Goal: Find specific page/section: Find specific page/section

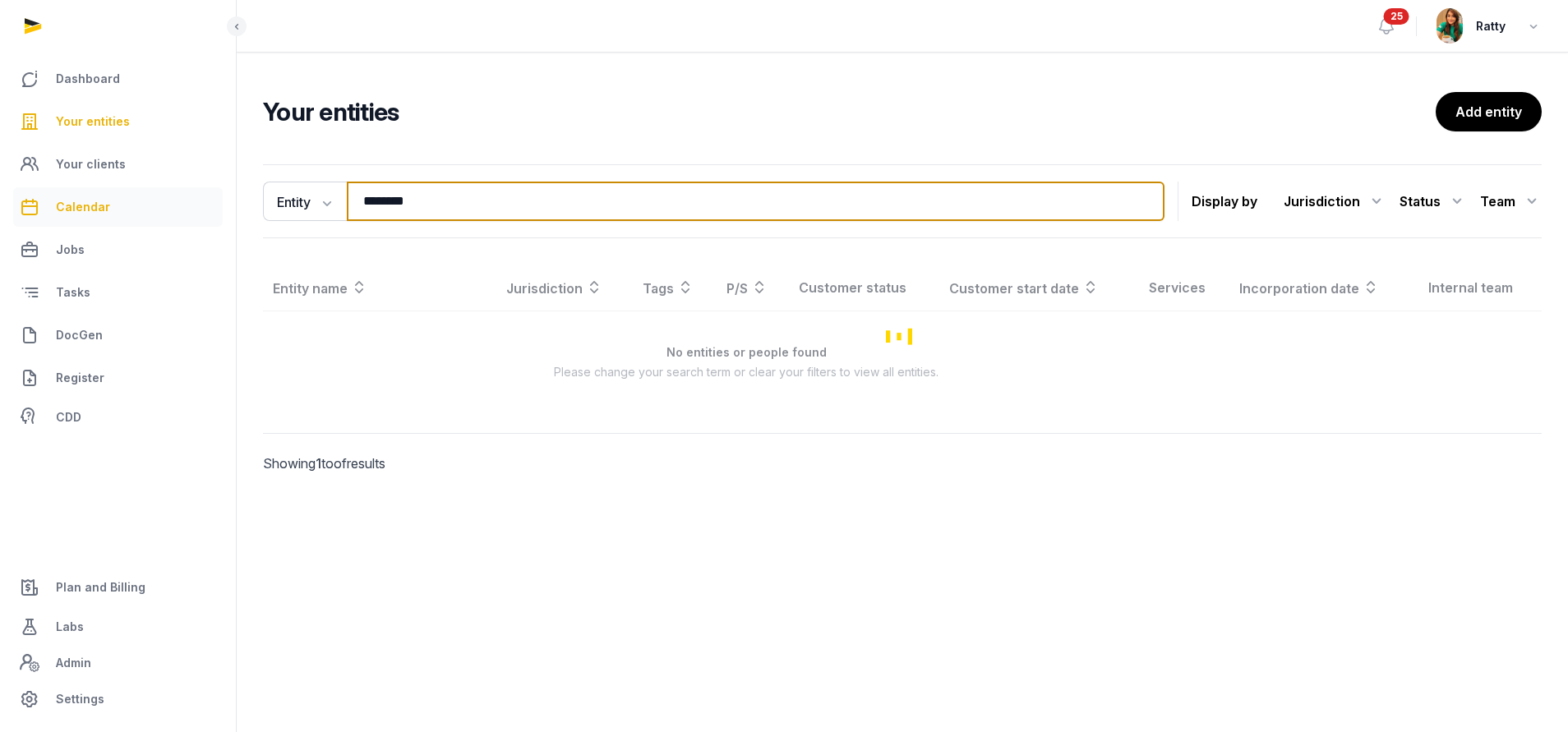
drag, startPoint x: 499, startPoint y: 205, endPoint x: 19, endPoint y: 201, distance: 480.0
click at [19, 201] on div "Dashboard Your entities Your clients Calendar Jobs Tasks DocGen Register CDD Pl…" at bounding box center [784, 366] width 1568 height 732
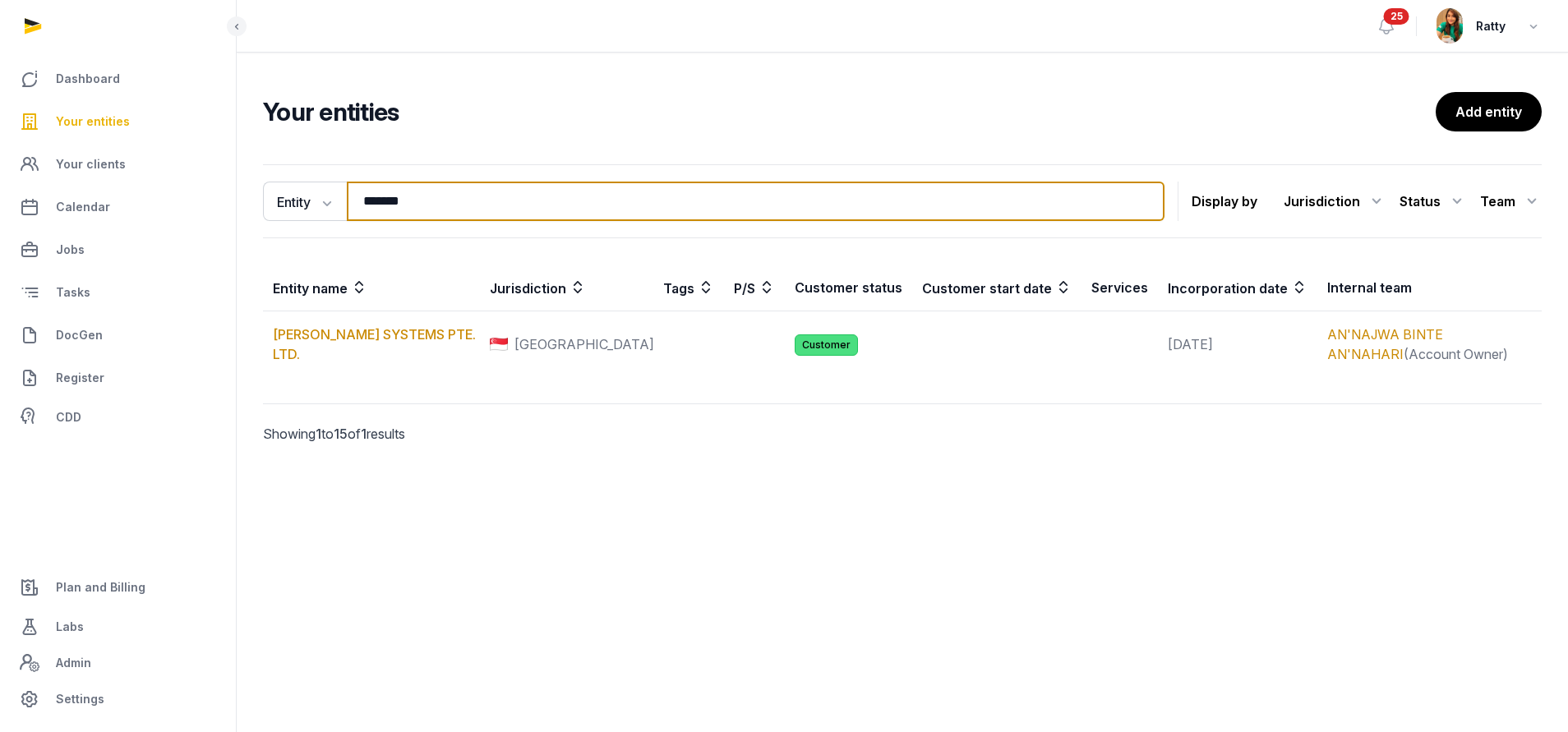
drag, startPoint x: 417, startPoint y: 208, endPoint x: 360, endPoint y: 205, distance: 57.1
click at [360, 203] on input "*******" at bounding box center [755, 201] width 817 height 39
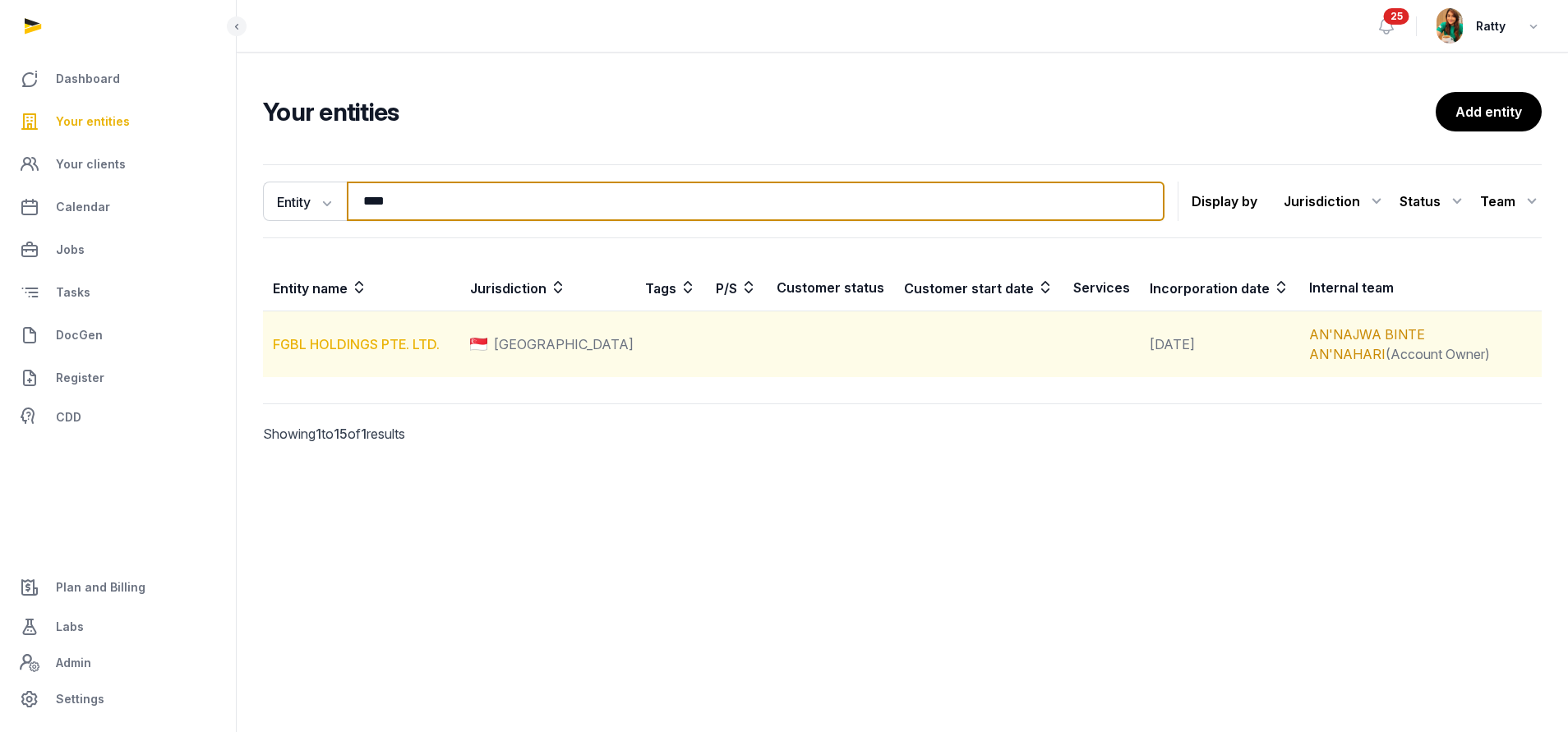
type input "****"
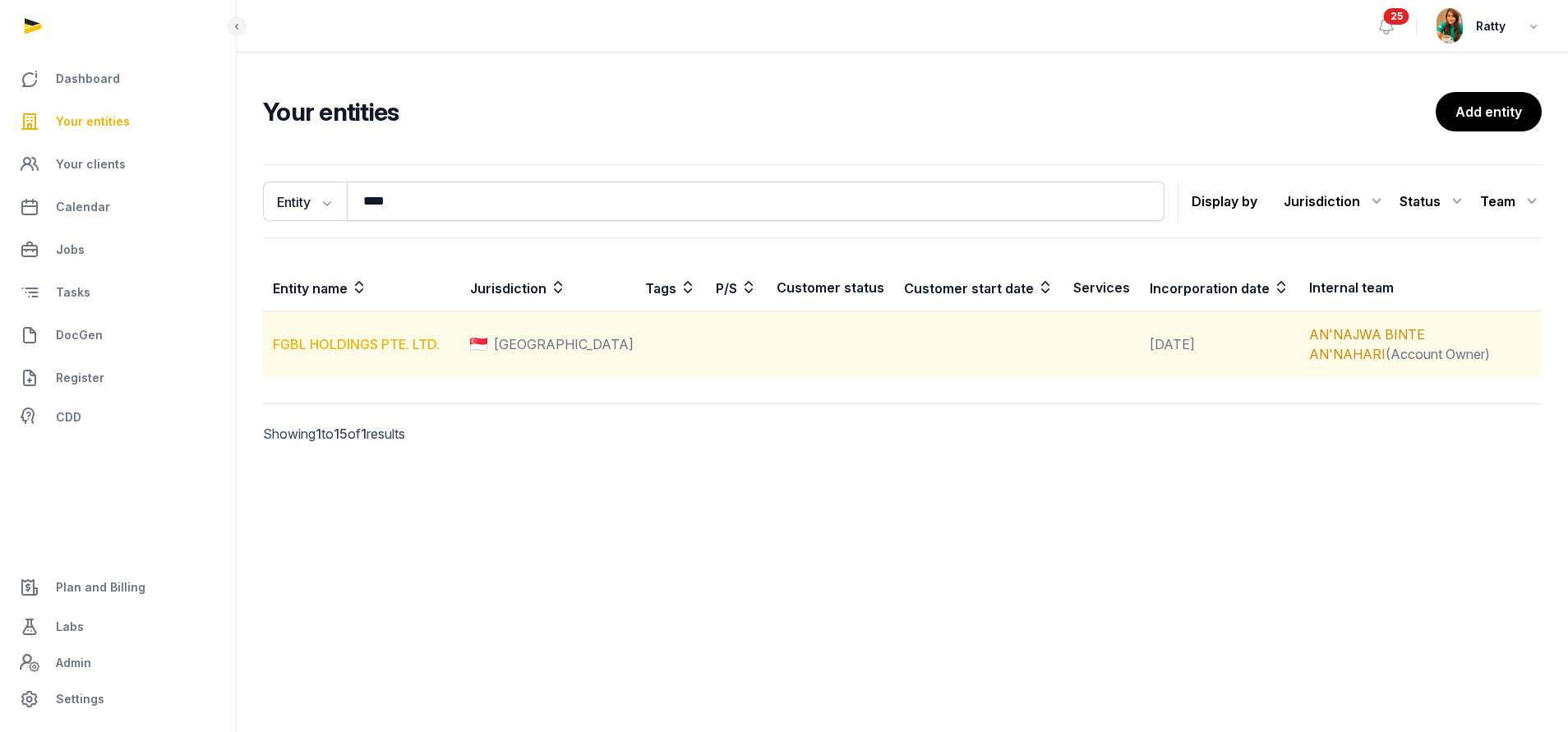
click at [344, 342] on link "FGBL HOLDINGS PTE. LTD." at bounding box center [356, 344] width 167 height 16
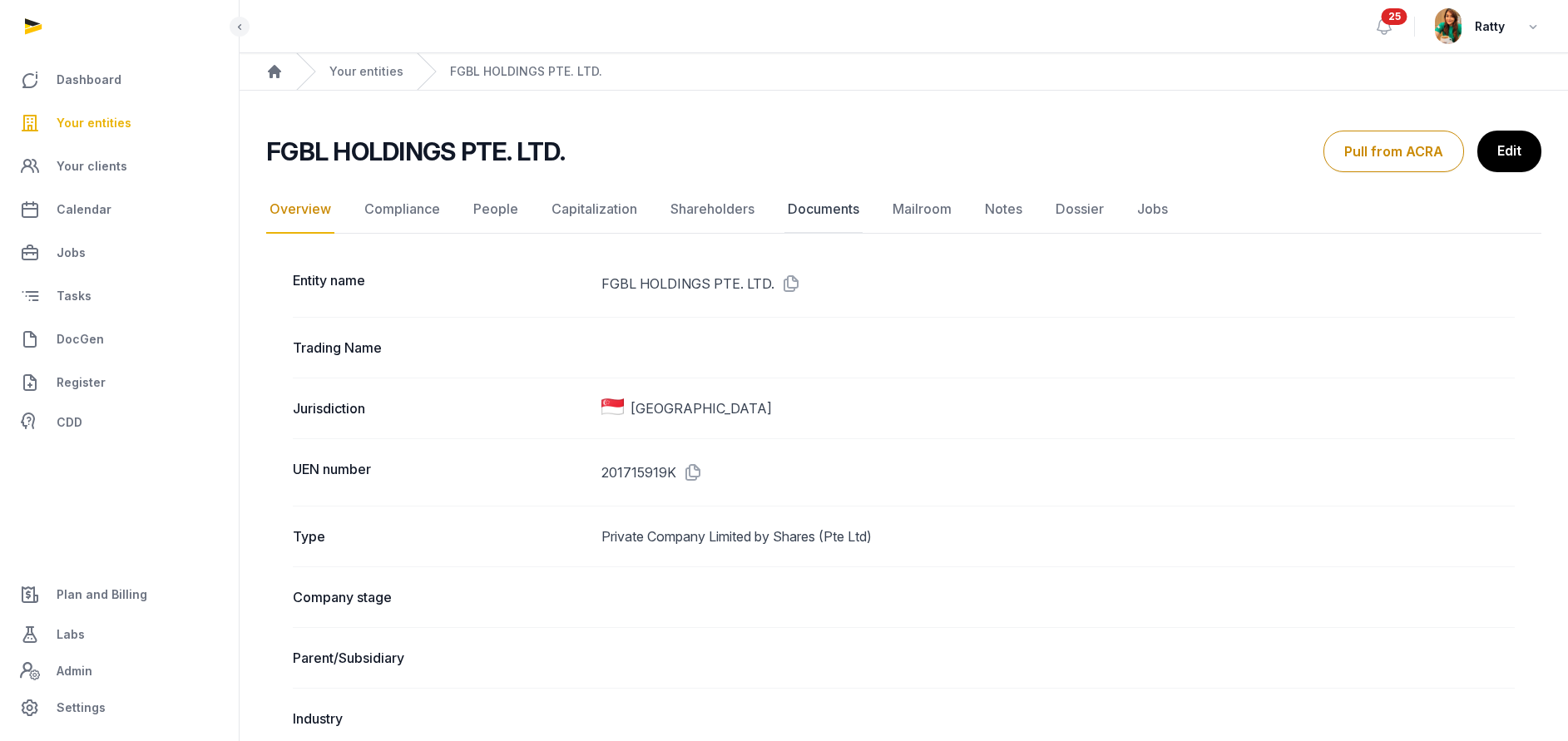
click at [814, 211] on link "Documents" at bounding box center [823, 210] width 78 height 48
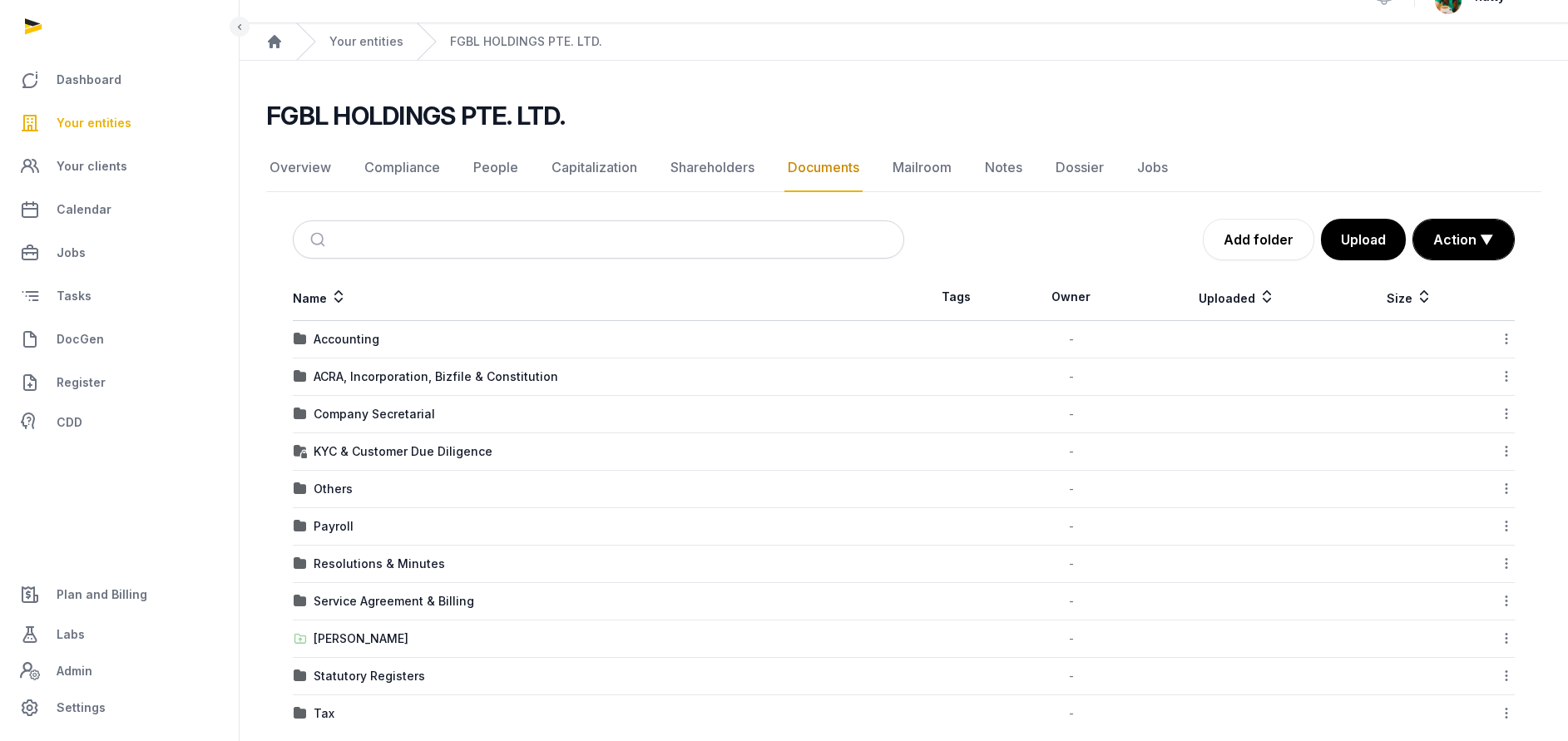
scroll to position [54, 0]
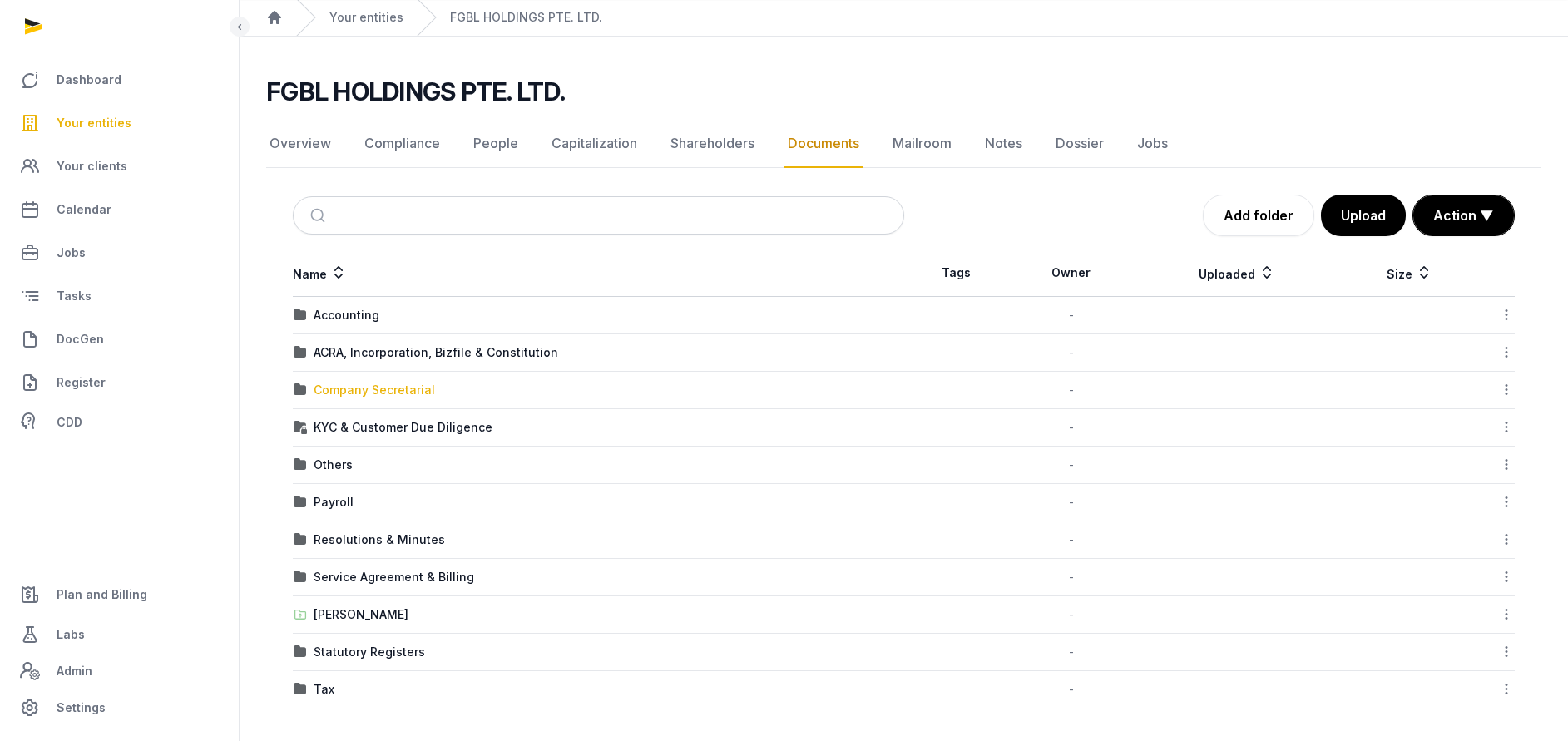
click at [344, 394] on div "Company Secretarial" at bounding box center [374, 390] width 122 height 16
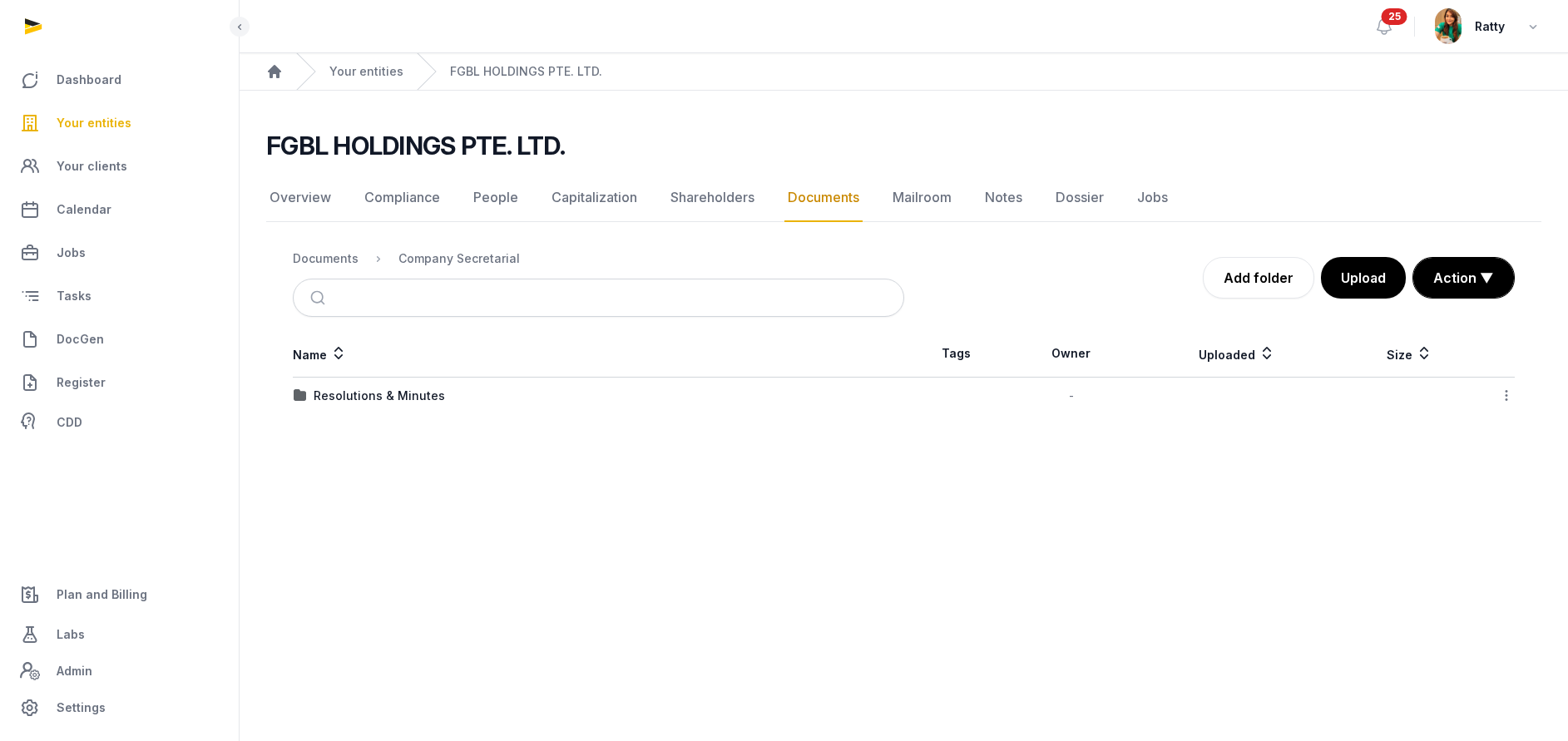
scroll to position [0, 0]
click at [344, 394] on div "Resolutions & Minutes" at bounding box center [379, 396] width 132 height 16
click at [329, 398] on div "2025" at bounding box center [328, 396] width 29 height 16
click at [342, 435] on div "Change of CS & RO" at bounding box center [370, 432] width 112 height 16
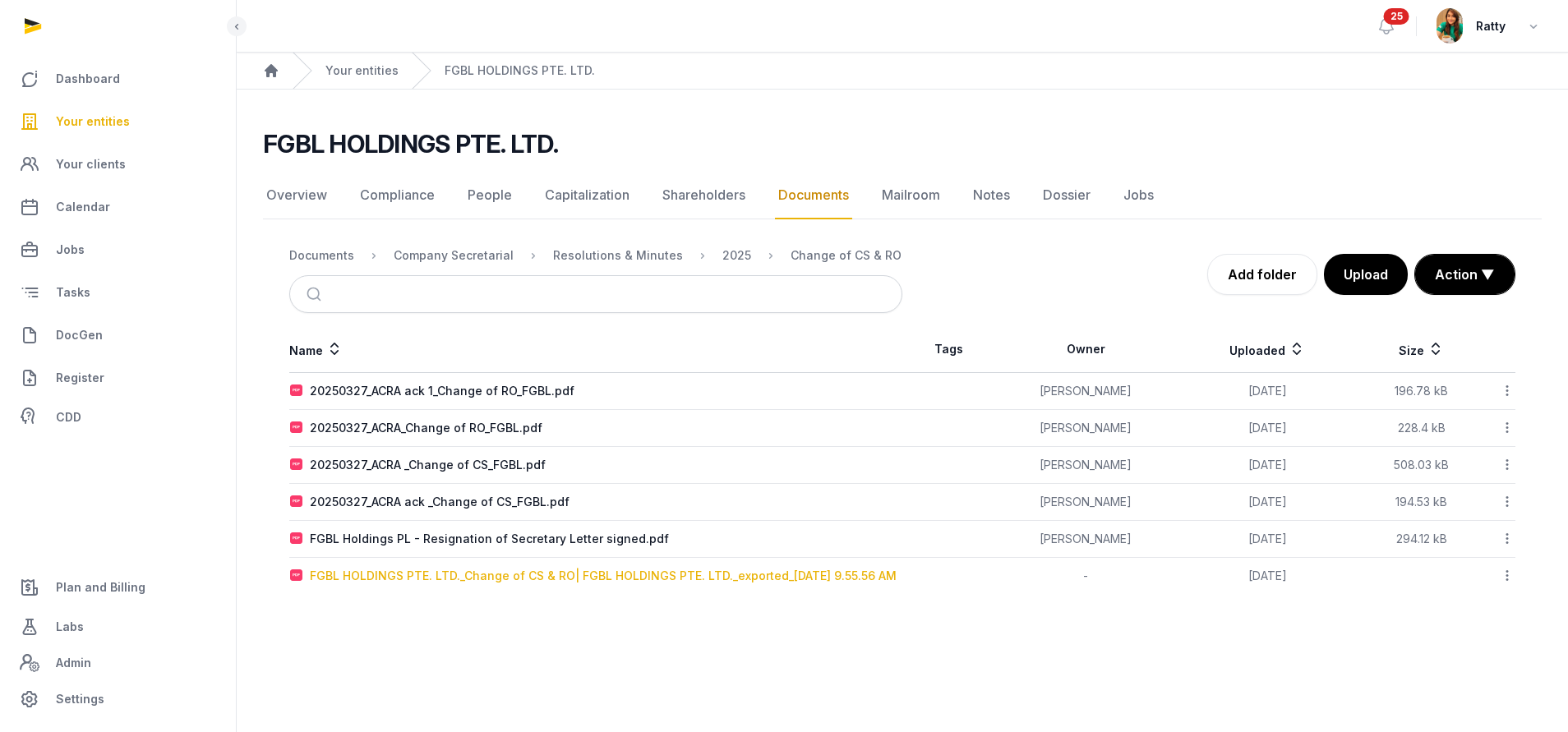
click at [559, 572] on div "FGBL HOLDINGS PTE. LTD._Change of CS & RO| FGBL HOLDINGS PTE. LTD._exported_[DA…" at bounding box center [603, 575] width 587 height 16
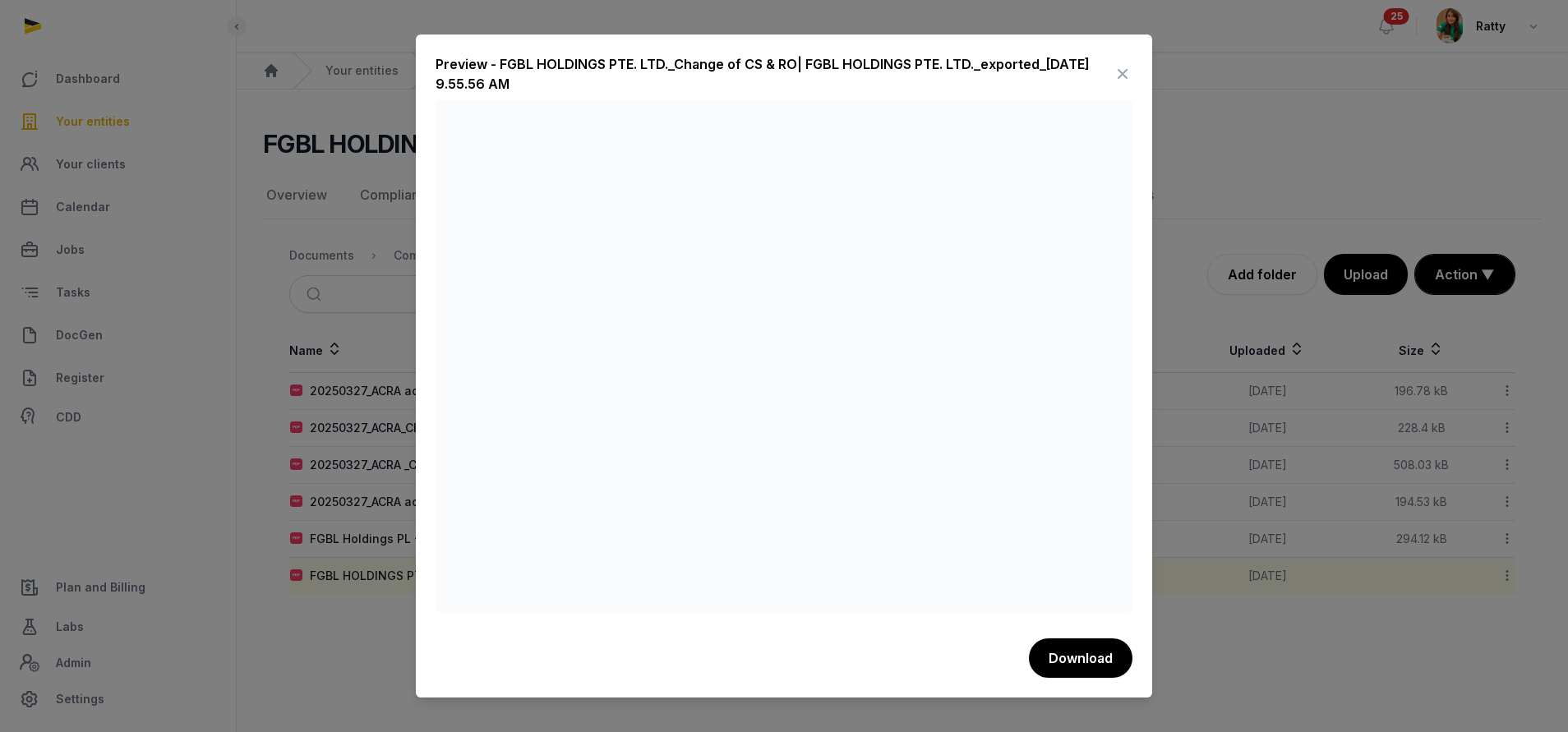
click at [1118, 74] on icon at bounding box center [1122, 75] width 20 height 27
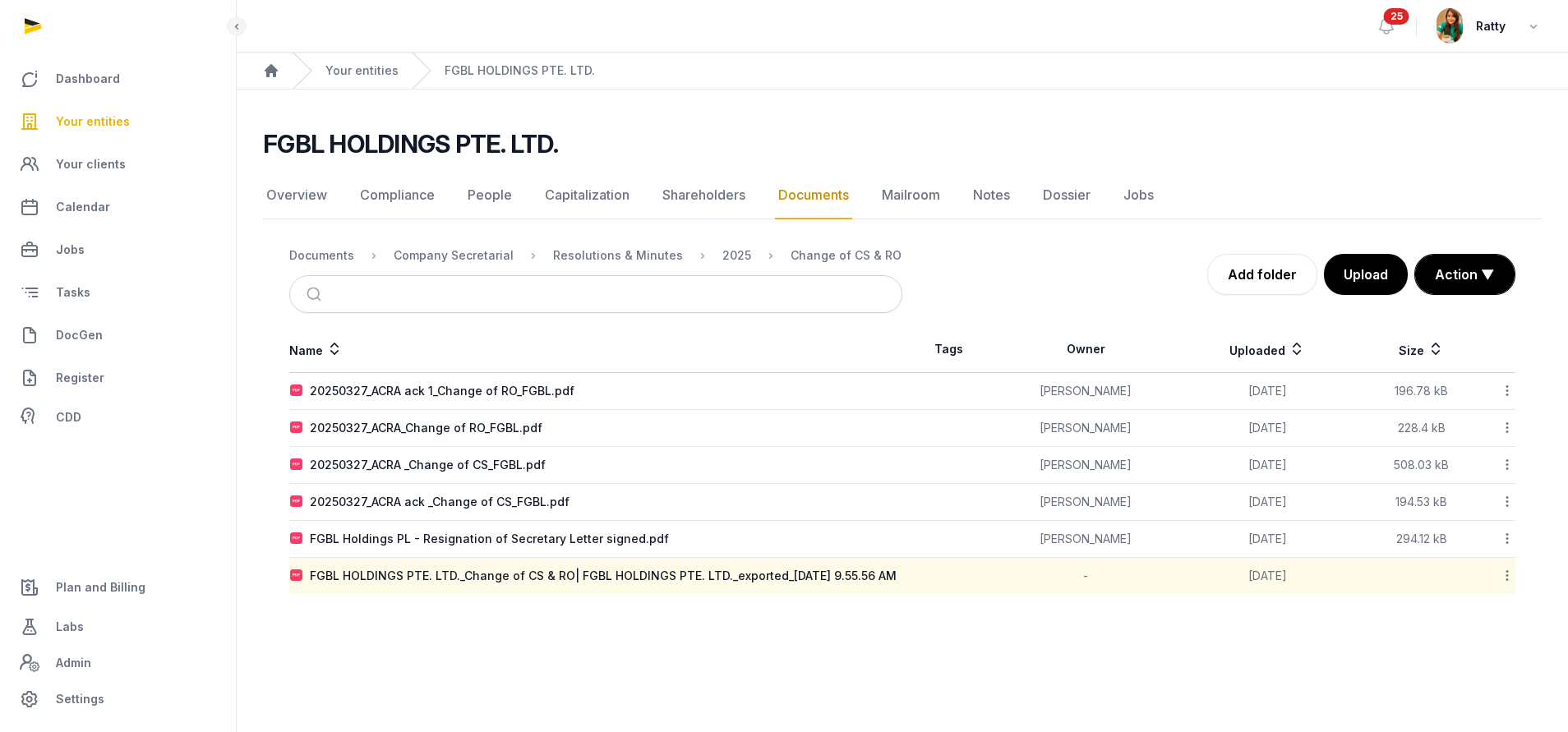
click at [1506, 577] on icon at bounding box center [1507, 575] width 14 height 17
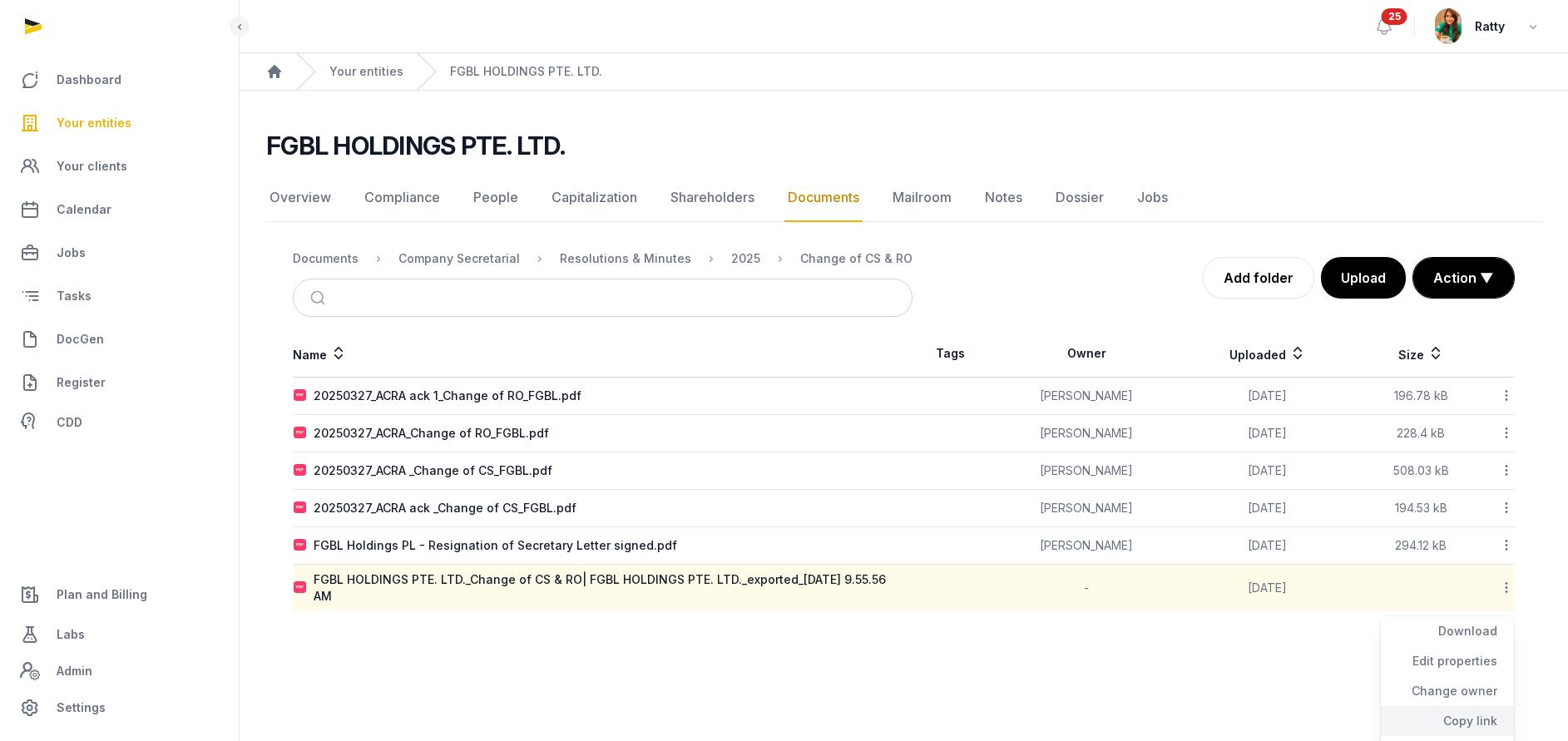
click at [1460, 717] on div "Copy link" at bounding box center [1447, 721] width 133 height 30
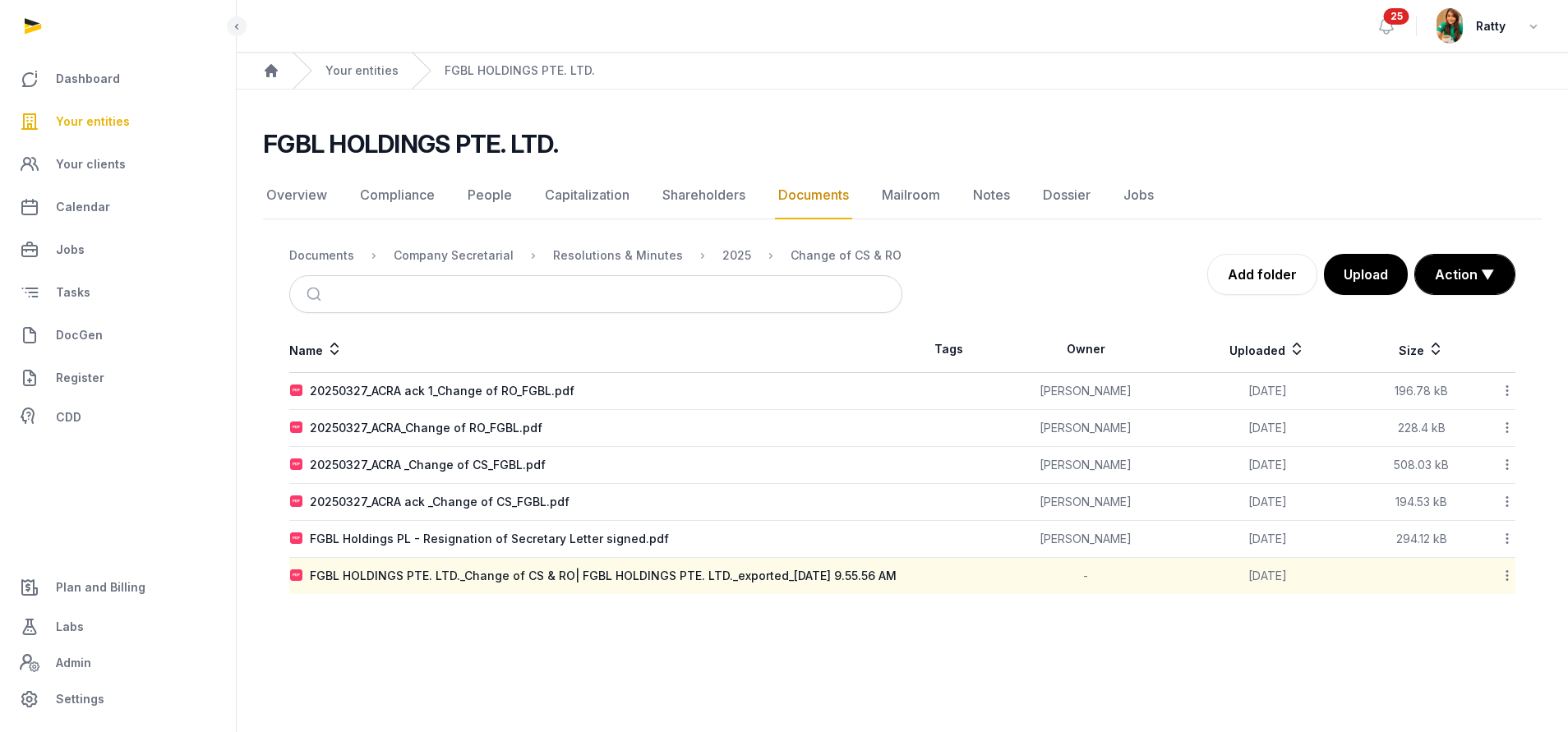
click at [269, 149] on h2 "FGBL HOLDINGS PTE. LTD." at bounding box center [410, 143] width 295 height 30
click at [759, 569] on div "FGBL HOLDINGS PTE. LTD._Change of CS & RO| FGBL HOLDINGS PTE. LTD._exported_[DA…" at bounding box center [603, 575] width 587 height 16
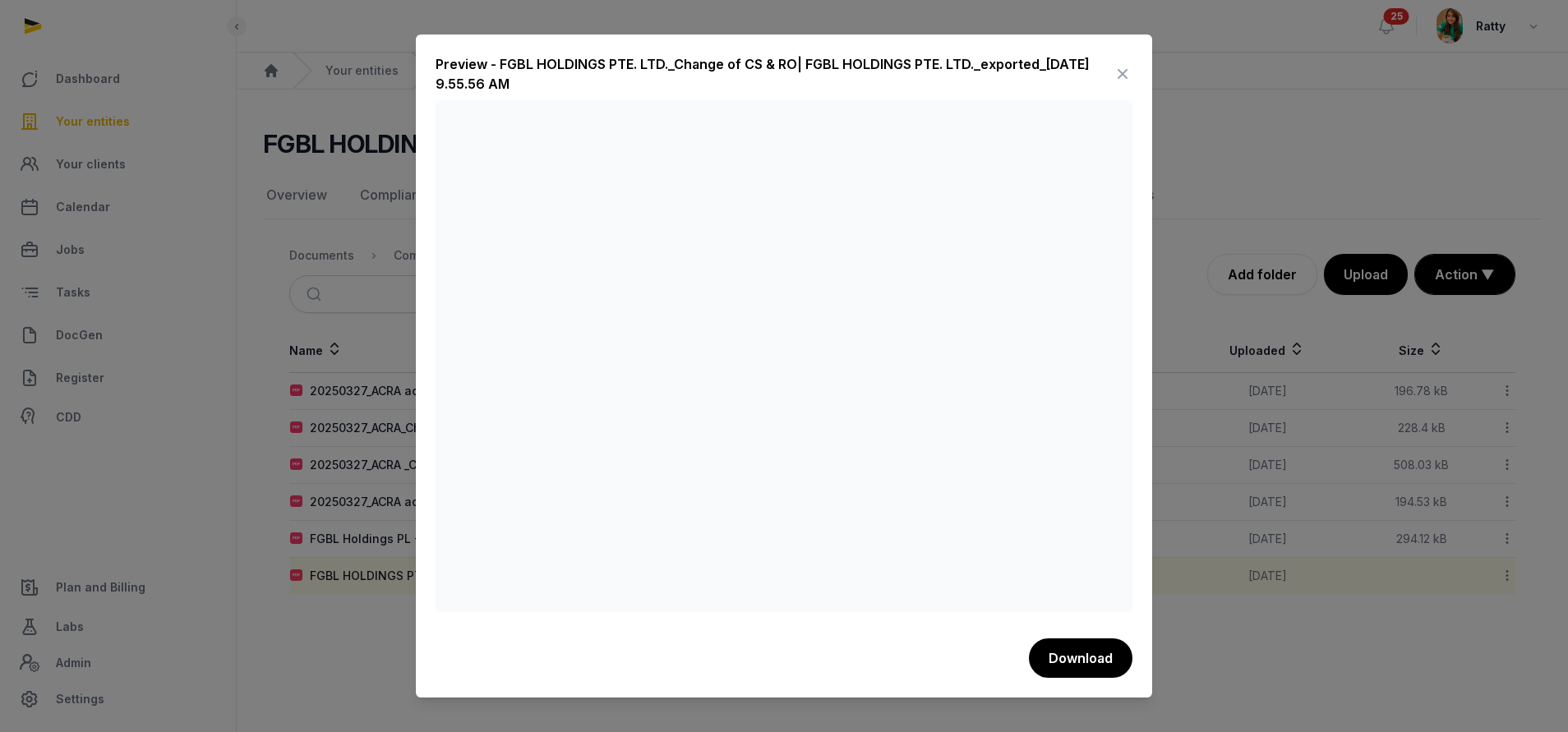
click at [1127, 73] on icon at bounding box center [1122, 75] width 20 height 27
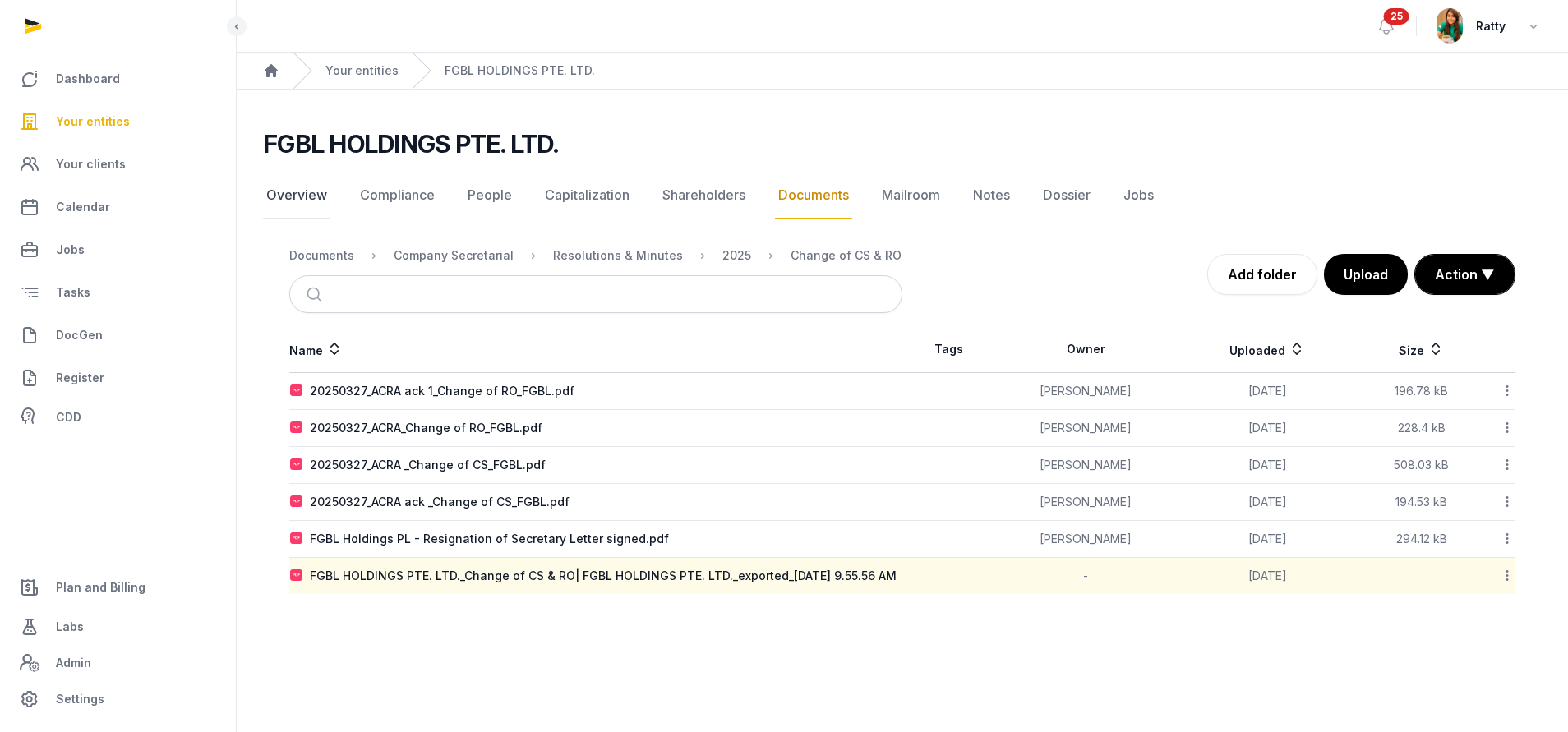
click at [288, 196] on link "Overview" at bounding box center [296, 196] width 67 height 48
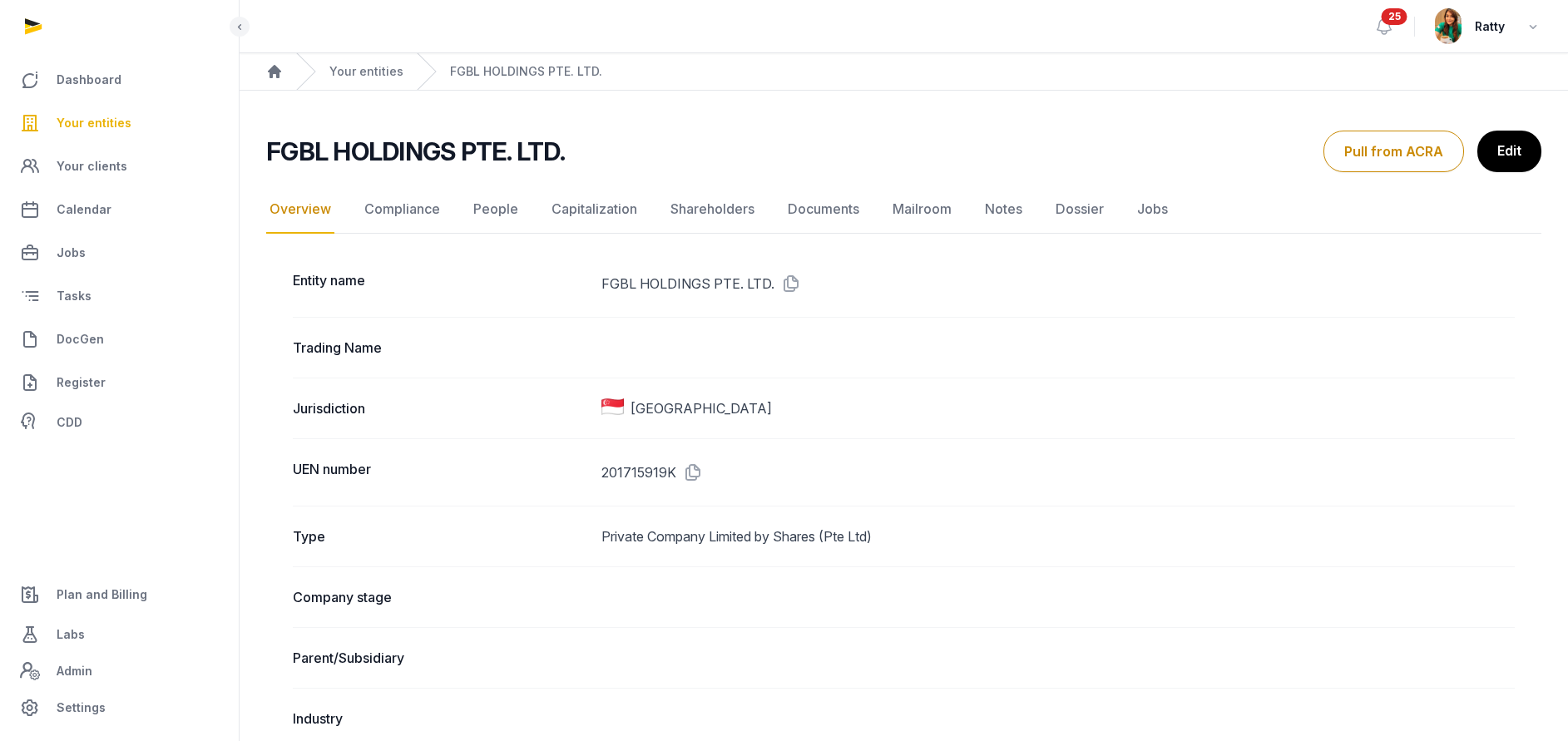
click at [788, 282] on icon at bounding box center [787, 283] width 27 height 27
click at [845, 276] on icon at bounding box center [859, 283] width 27 height 27
click at [823, 204] on link "Documents" at bounding box center [823, 210] width 78 height 48
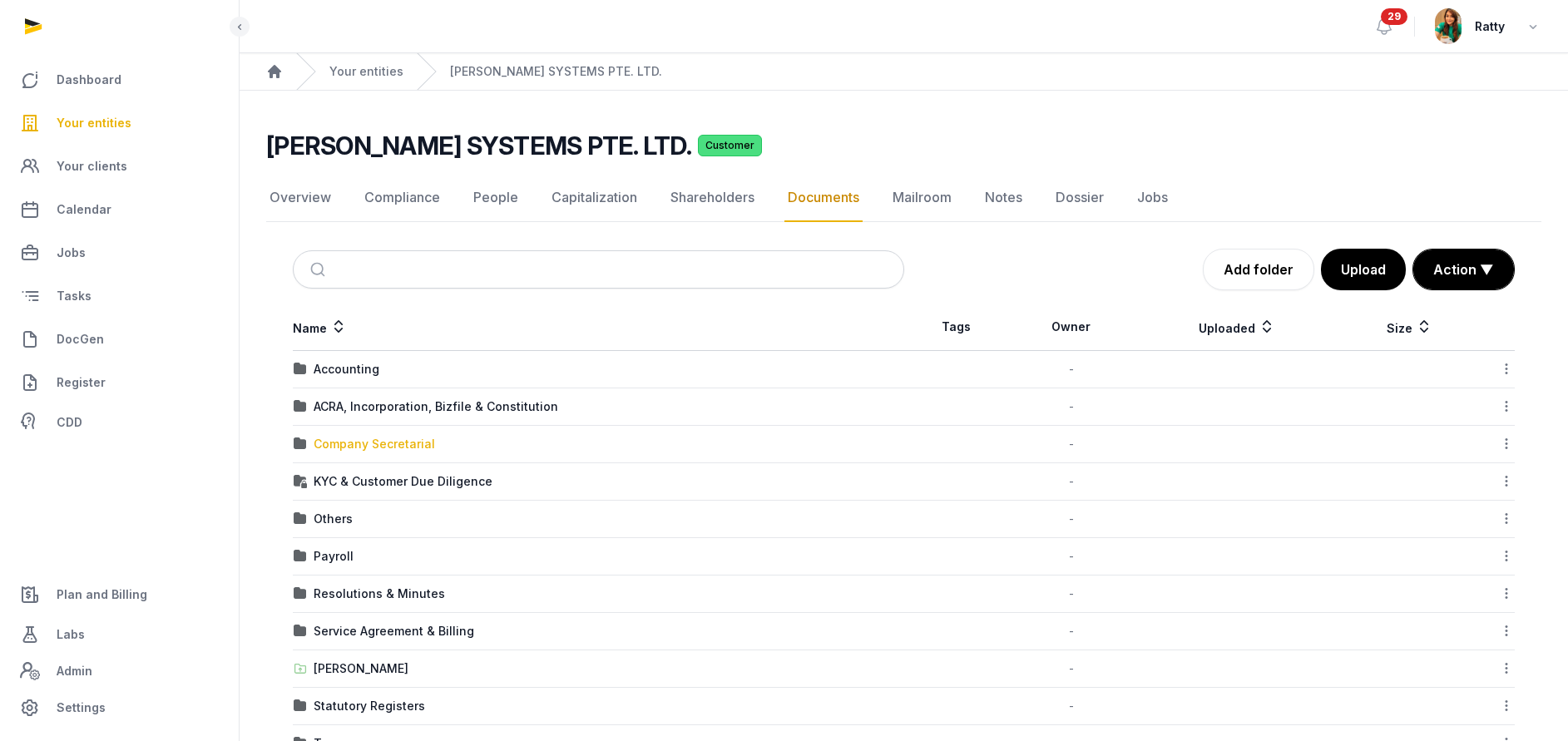
click at [376, 444] on div "Company Secretarial" at bounding box center [374, 443] width 122 height 16
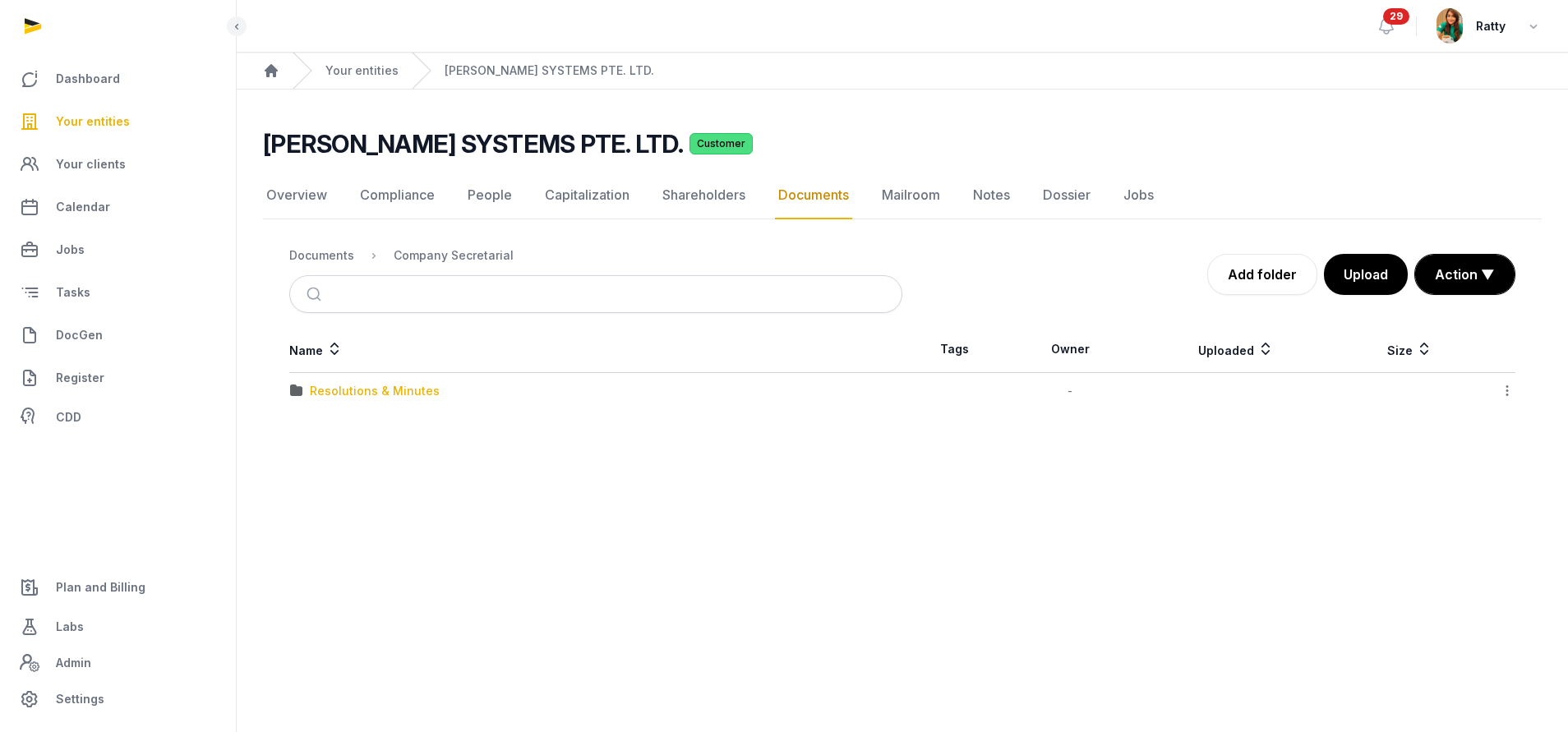
click at [360, 388] on div "Resolutions & Minutes" at bounding box center [375, 391] width 130 height 16
click at [330, 390] on div "2025" at bounding box center [324, 391] width 29 height 16
click at [354, 425] on div "Change of CS & RO" at bounding box center [365, 427] width 111 height 16
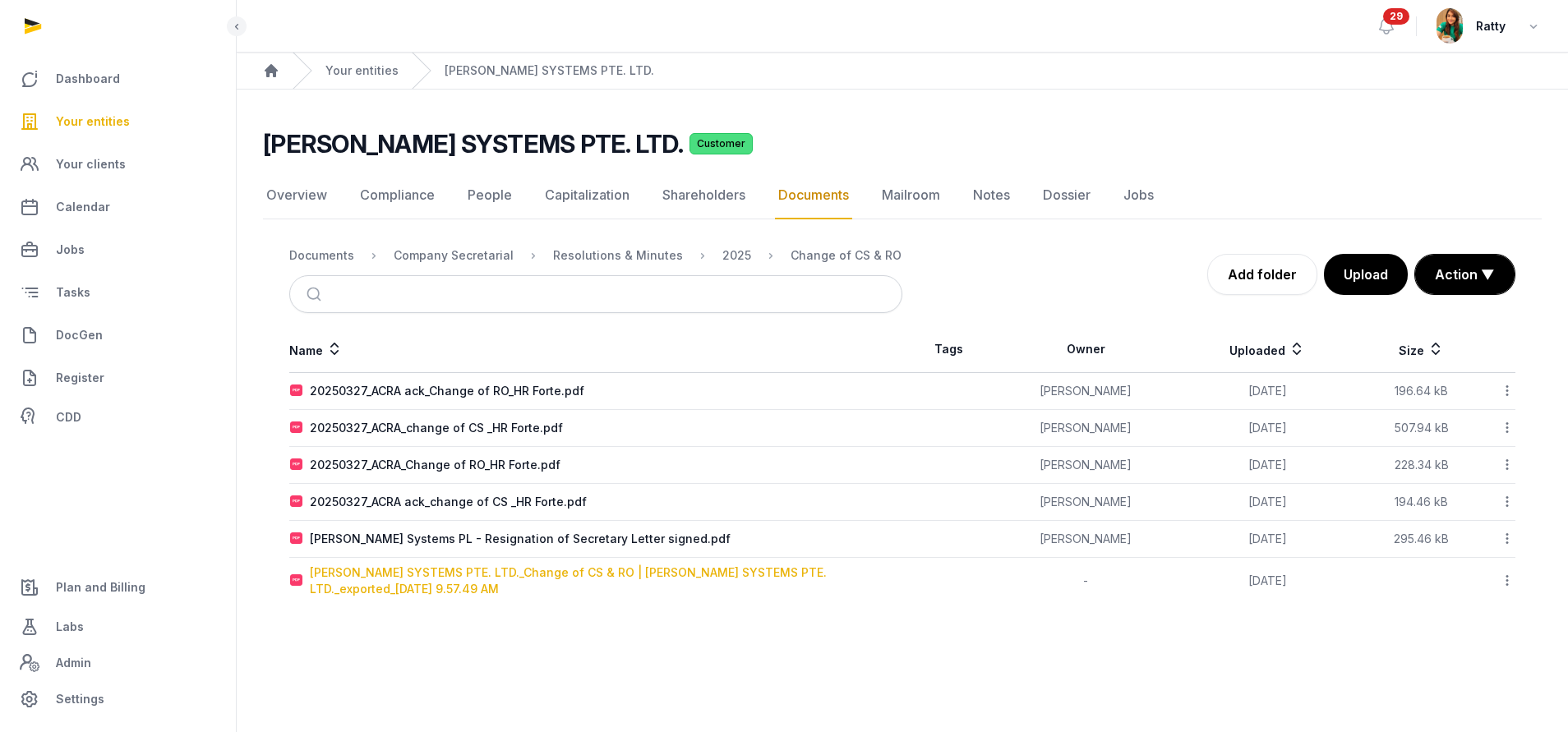
click at [691, 577] on div "HR FORTE SYSTEMS PTE. LTD._Change of CS & RO | HR FORTE SYSTEMS PTE. LTD._expor…" at bounding box center [605, 581] width 592 height 32
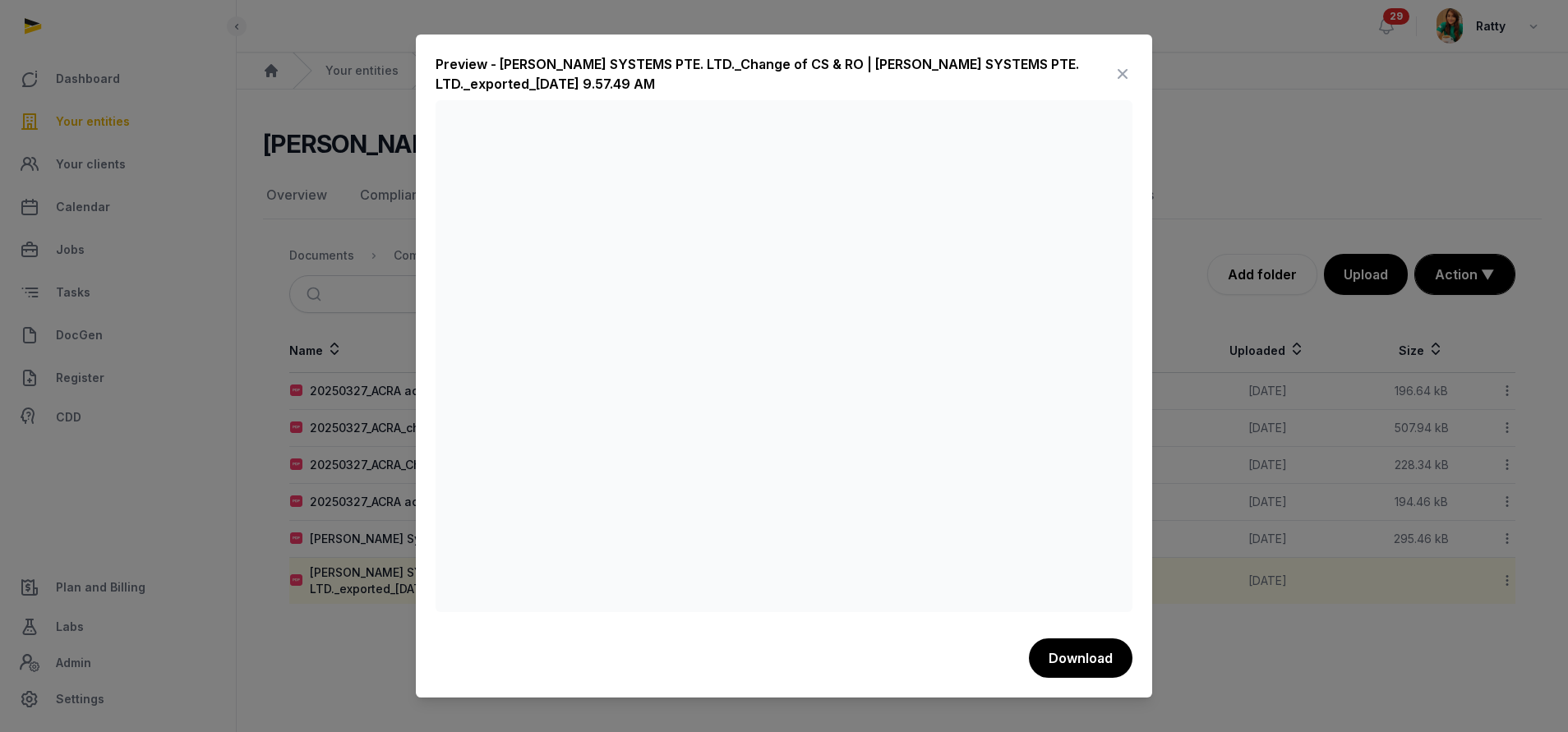
click at [1119, 69] on icon at bounding box center [1122, 75] width 20 height 27
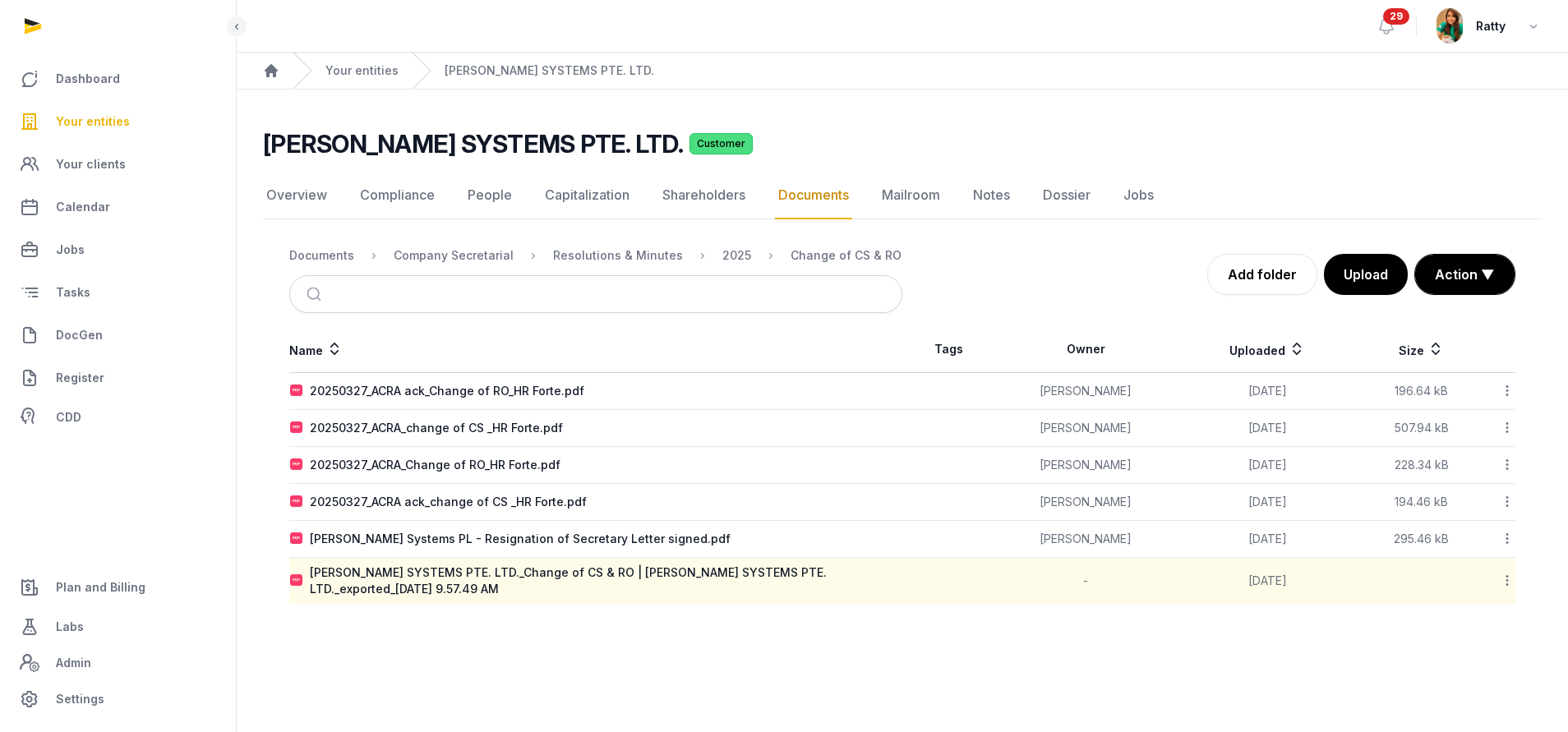
click at [1502, 582] on icon at bounding box center [1507, 580] width 14 height 17
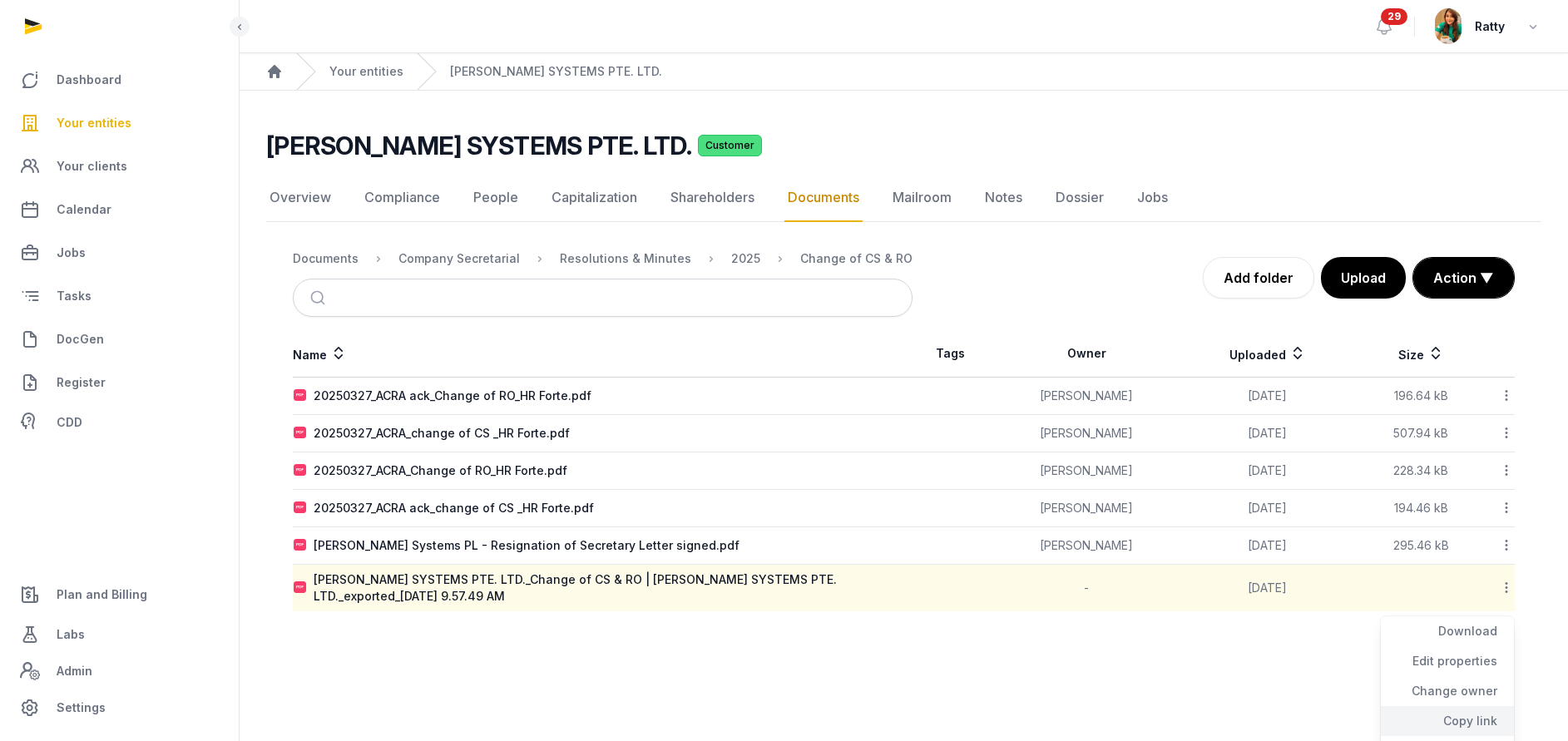
click at [1461, 716] on div "Copy link" at bounding box center [1447, 721] width 133 height 30
